Goal: Communication & Community: Ask a question

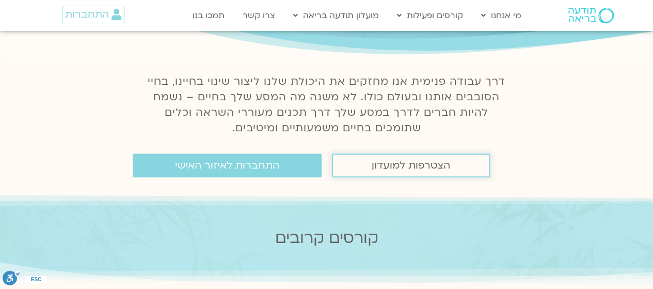
scroll to position [103, 0]
click at [230, 167] on span "התחברות לאיזור האישי" at bounding box center [227, 165] width 104 height 11
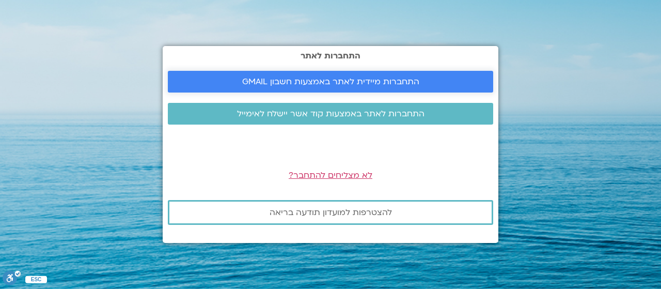
click at [383, 79] on span "התחברות מיידית לאתר באמצעות חשבון GMAIL" at bounding box center [330, 81] width 177 height 9
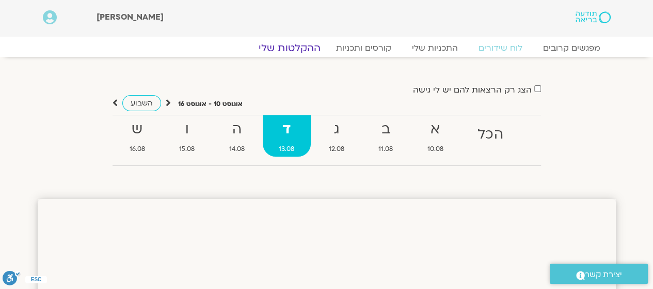
click at [295, 48] on link "ההקלטות שלי" at bounding box center [289, 48] width 87 height 12
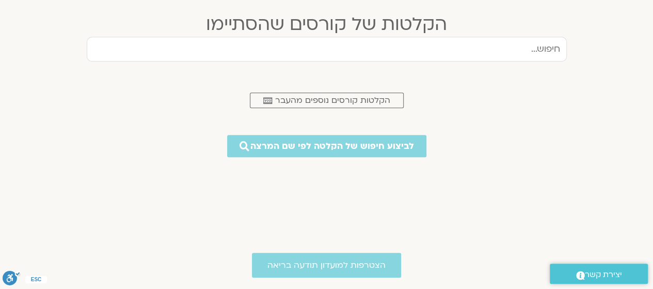
scroll to position [465, 0]
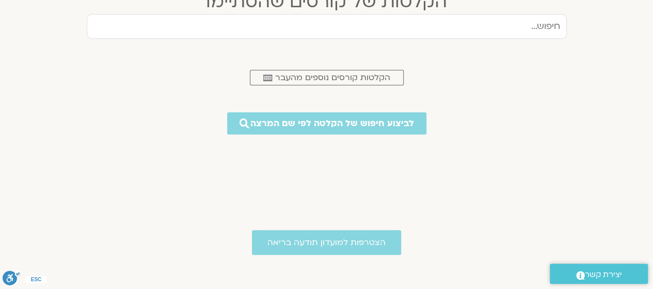
click at [512, 26] on input "text" at bounding box center [327, 26] width 480 height 25
click at [367, 76] on span "הקלטות קורסים נוספים מהעבר" at bounding box center [332, 77] width 115 height 9
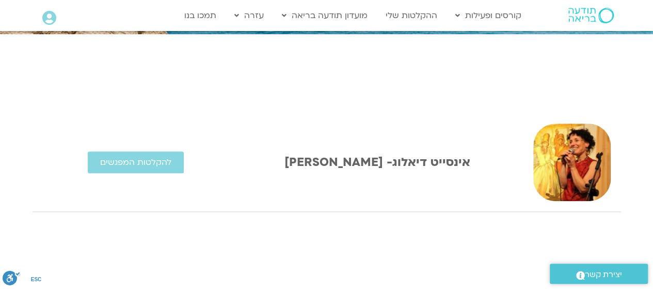
scroll to position [207, 0]
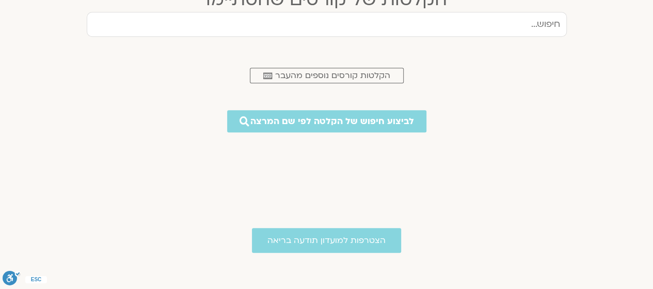
scroll to position [467, 0]
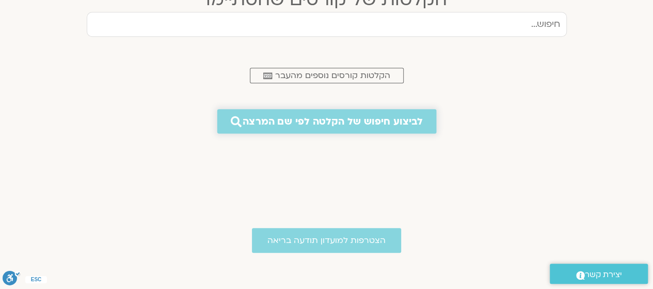
click at [352, 119] on span "לביצוע חיפוש של הקלטה לפי שם המרצה" at bounding box center [333, 121] width 180 height 11
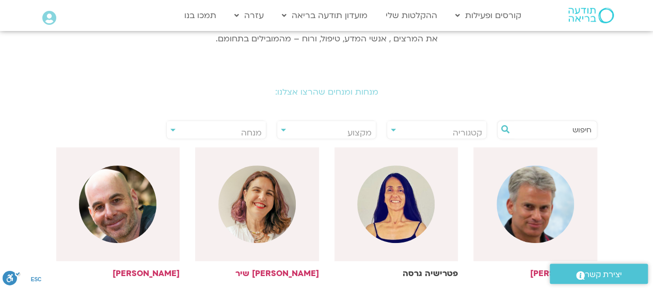
scroll to position [155, 0]
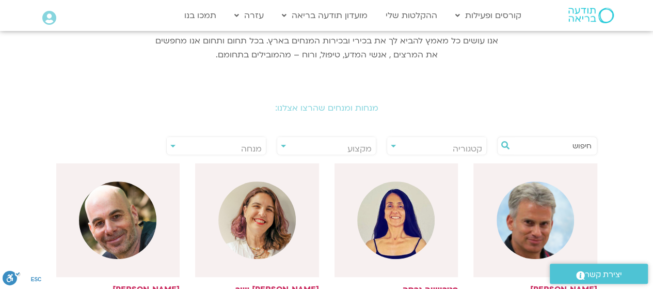
click at [522, 146] on input "text" at bounding box center [552, 146] width 79 height 18
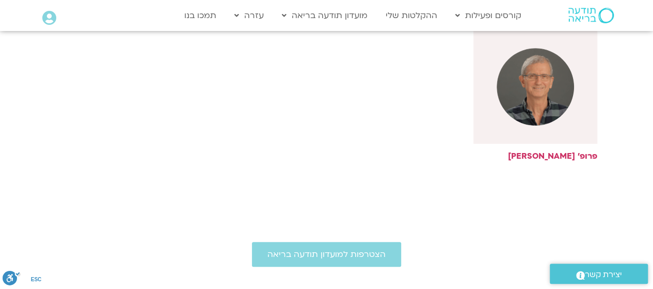
scroll to position [310, 0]
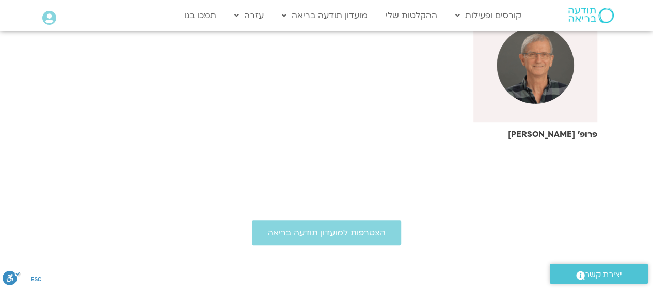
type input "חמיאל"
click at [567, 92] on div at bounding box center [536, 65] width 124 height 114
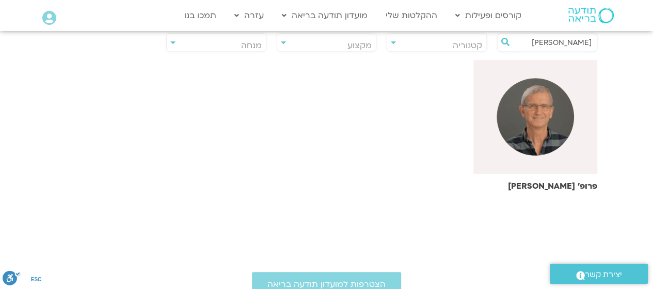
click at [522, 128] on img at bounding box center [535, 116] width 77 height 77
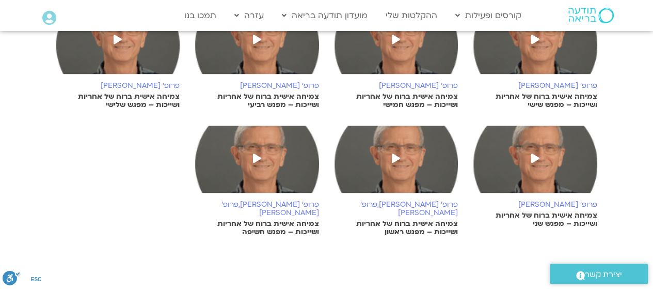
scroll to position [258, 0]
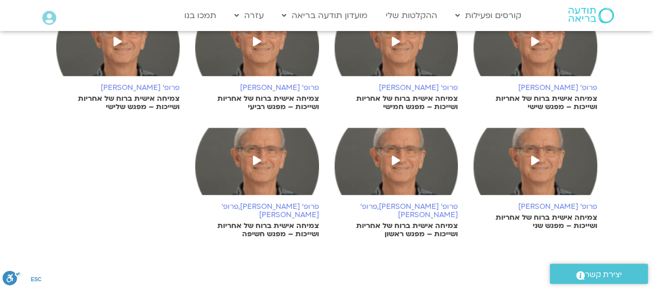
click at [386, 166] on img at bounding box center [397, 166] width 124 height 77
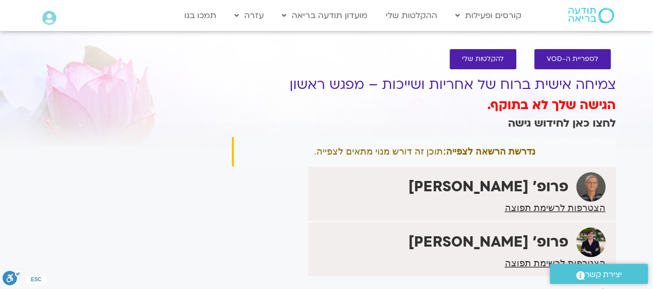
click at [530, 122] on link "לחצו כאן לחידוש גישה" at bounding box center [562, 123] width 108 height 15
click at [569, 122] on link "לחצו כאן לחידוש גישה" at bounding box center [562, 123] width 108 height 15
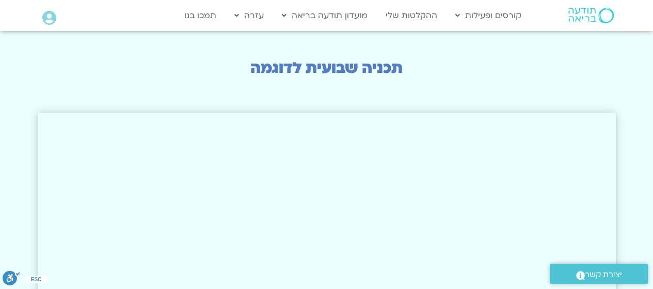
scroll to position [1704, 0]
click at [615, 277] on span "יצירת קשר" at bounding box center [603, 275] width 37 height 14
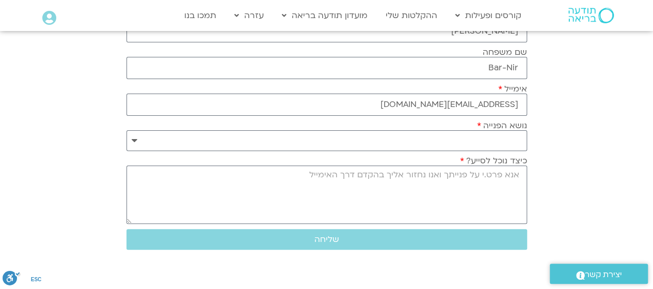
scroll to position [155, 0]
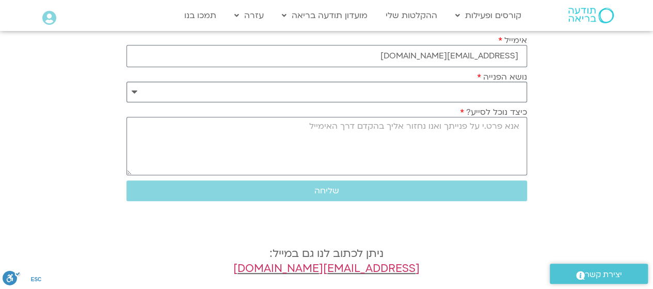
click at [507, 99] on select "**********" at bounding box center [327, 92] width 401 height 21
select select "**********"
click at [127, 82] on select "**********" at bounding box center [327, 92] width 401 height 21
click at [502, 129] on textarea "כיצד נוכל לסייע?" at bounding box center [327, 146] width 401 height 58
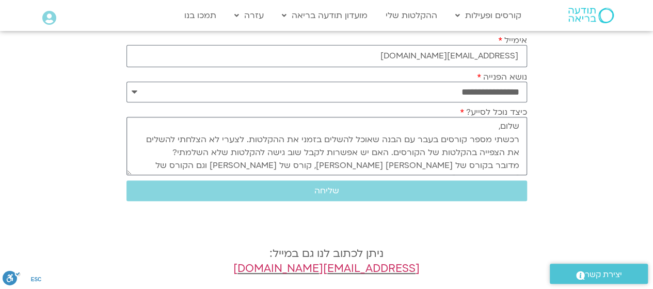
scroll to position [9, 0]
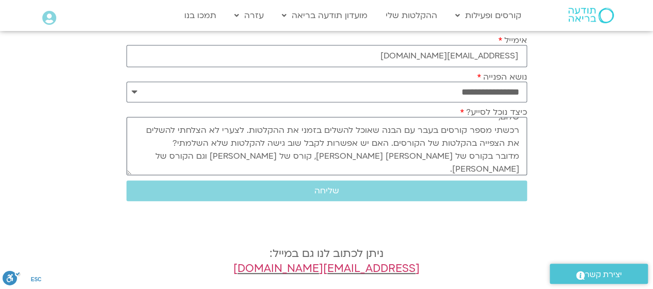
click at [398, 144] on textarea "שלום, רכשתי מספר קורסים בעבר עם הבנה שאוכל להשלים בזמני את ההקלטות. לצערי לא הצ…" at bounding box center [327, 146] width 401 height 58
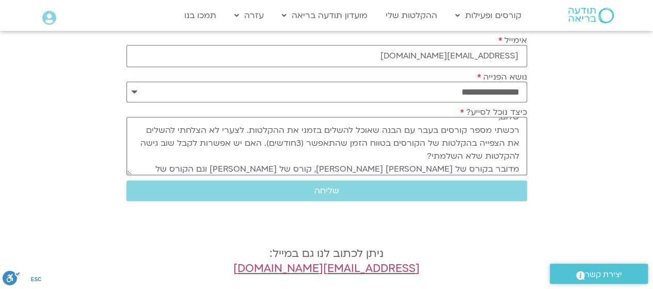
click at [301, 143] on textarea "שלום, רכשתי מספר קורסים בעבר עם הבנה שאוכל להשלים בזמני את ההקלטות. לצערי לא הצ…" at bounding box center [327, 146] width 401 height 58
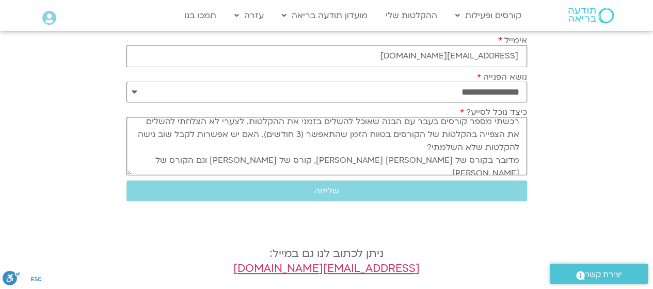
scroll to position [26, 0]
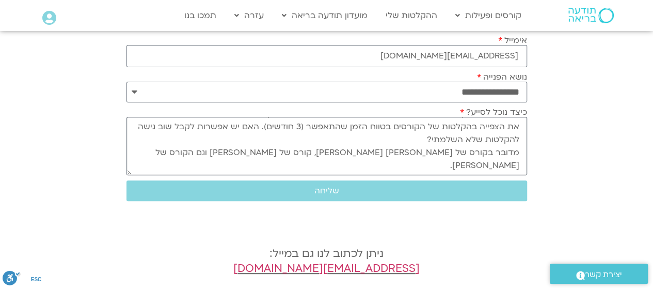
click at [342, 165] on textarea "שלום, רכשתי מספר קורסים בעבר עם הבנה שאוכל להשלים בזמני את ההקלטות. לצערי לא הצ…" at bounding box center [327, 146] width 401 height 58
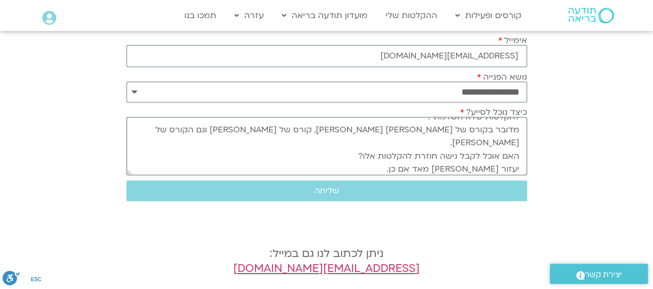
scroll to position [61, 0]
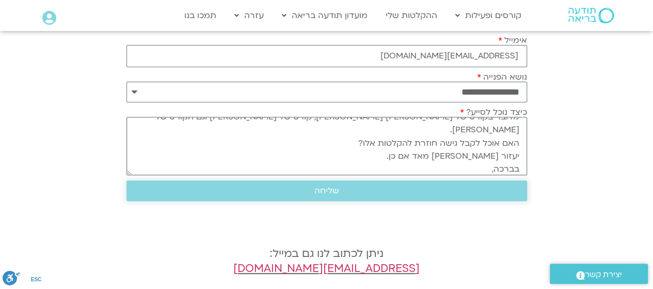
type textarea "שלום, רכשתי מספר קורסים בעבר עם הבנה שאוכל להשלים בזמני את ההקלטות. לצערי לא הצ…"
click at [341, 188] on span "שליחה" at bounding box center [327, 190] width 376 height 9
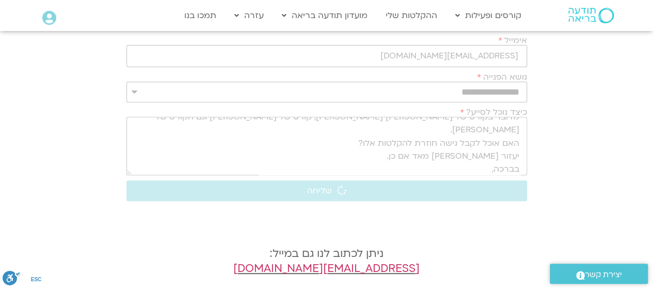
scroll to position [0, 0]
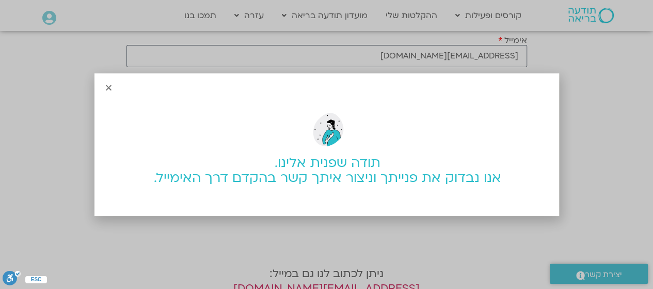
click at [109, 89] on icon "Close" at bounding box center [109, 88] width 8 height 8
